Goal: Information Seeking & Learning: Learn about a topic

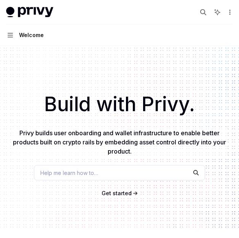
type textarea "*"
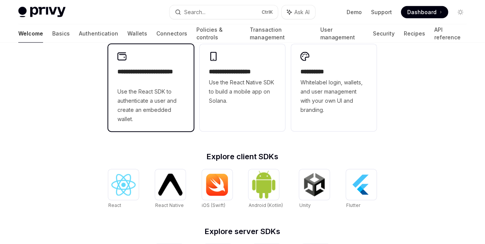
scroll to position [219, 0]
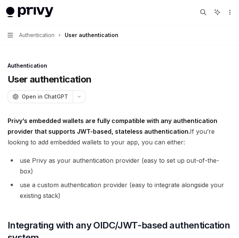
type textarea "*"
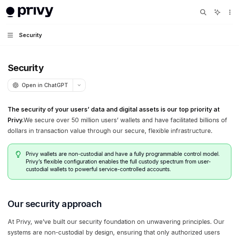
type textarea "*"
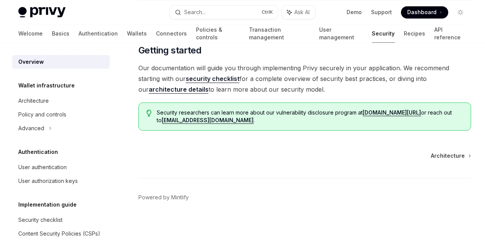
scroll to position [686, 0]
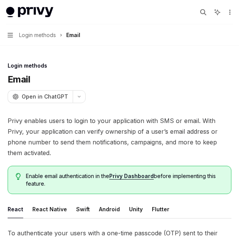
type textarea "*"
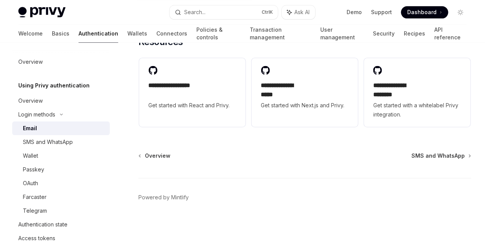
scroll to position [1650, 0]
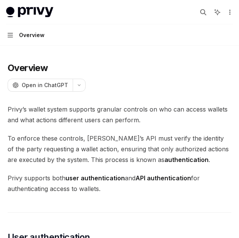
type textarea "*"
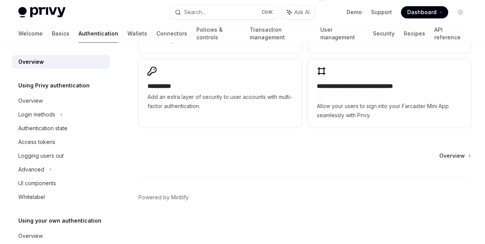
scroll to position [724, 0]
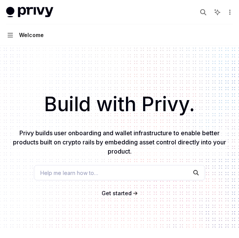
type textarea "*"
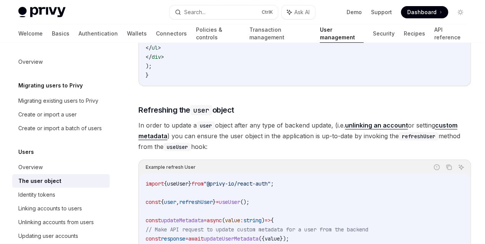
scroll to position [927, 0]
